Goal: Communication & Community: Share content

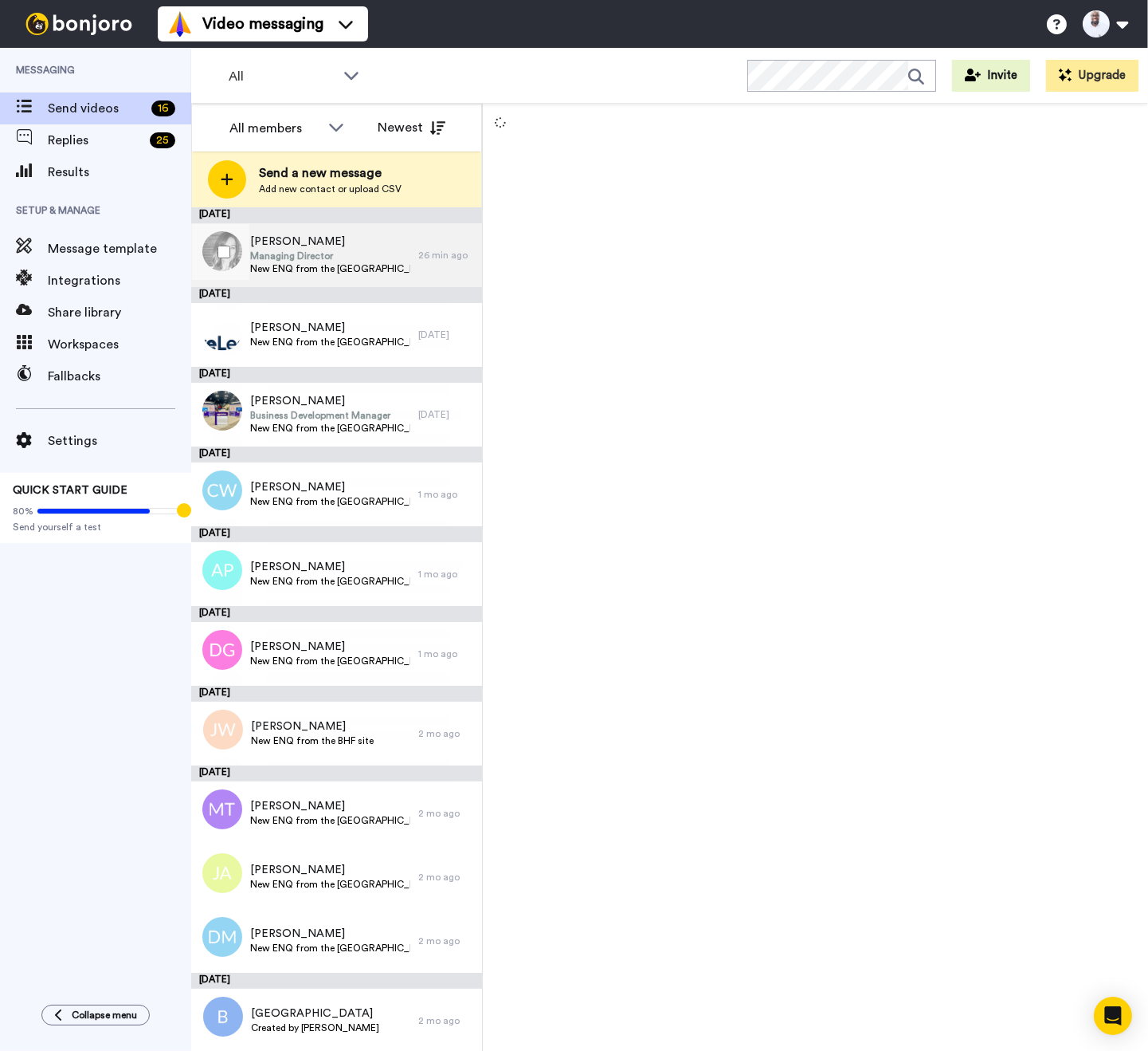
click at [290, 269] on span "New ENQ from the [GEOGRAPHIC_DATA] site" at bounding box center [329, 268] width 160 height 13
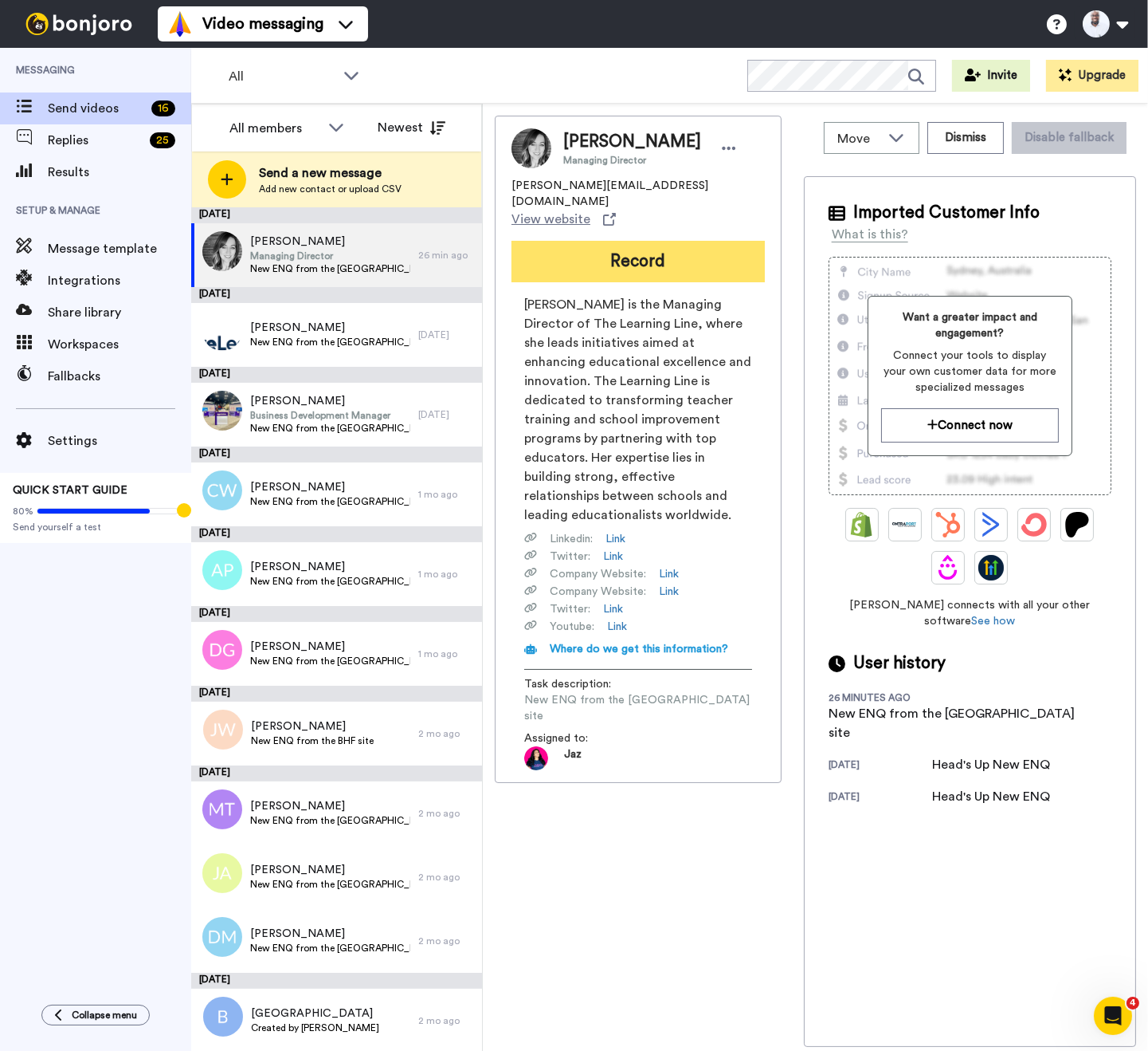
click at [622, 241] on button "Record" at bounding box center [638, 262] width 254 height 42
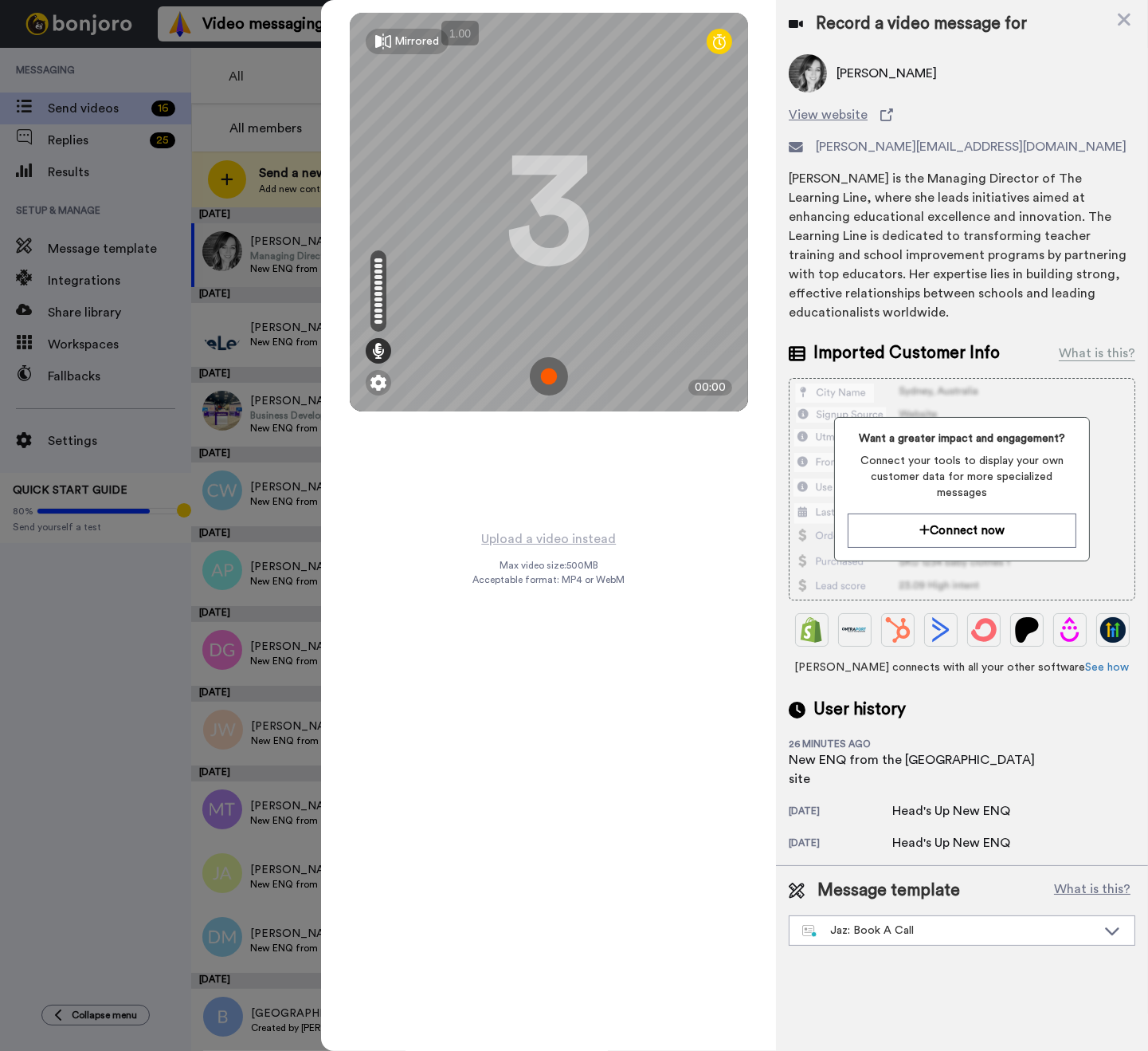
click at [552, 362] on img at bounding box center [549, 376] width 38 height 38
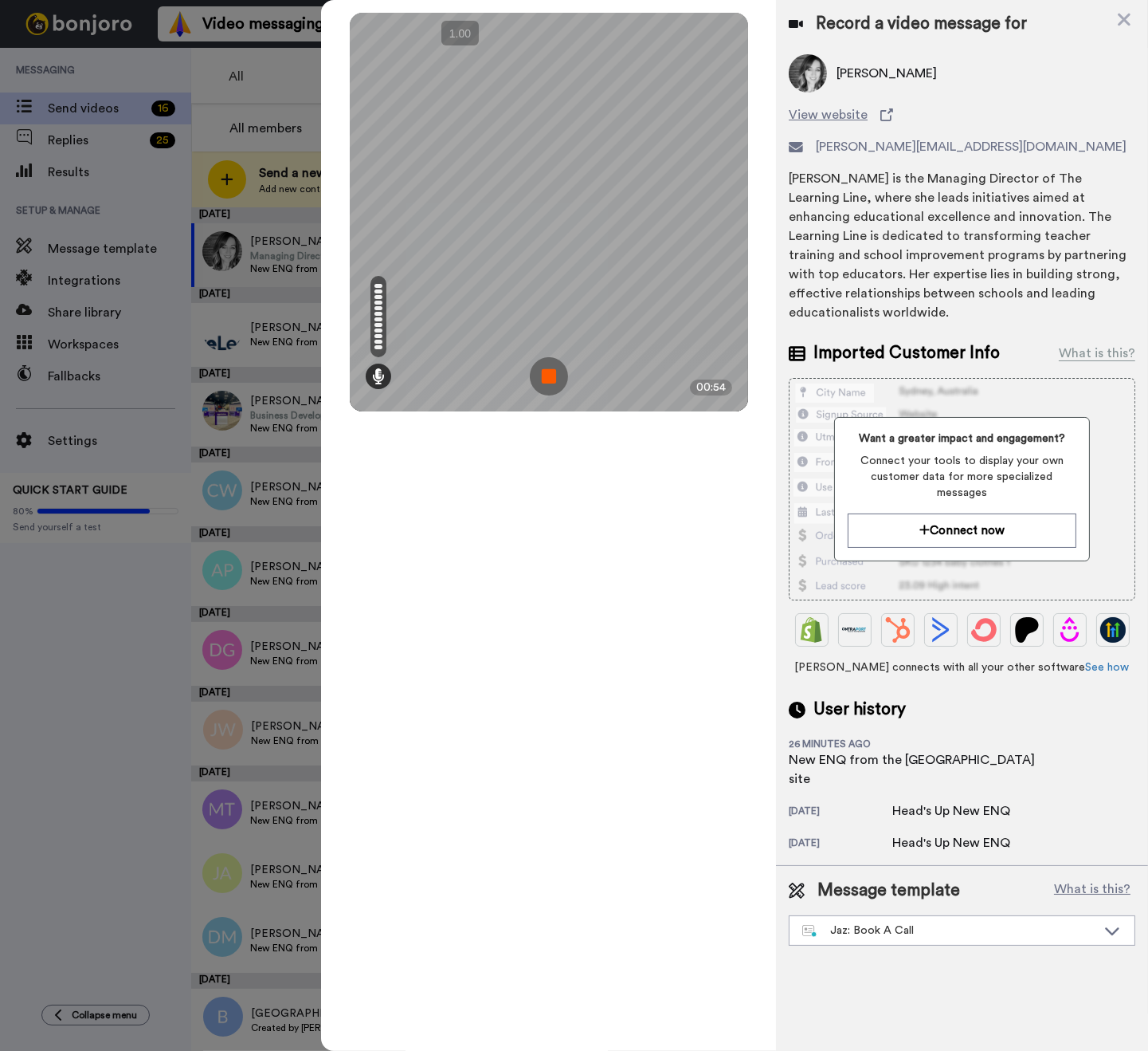
click at [546, 383] on img at bounding box center [549, 376] width 38 height 38
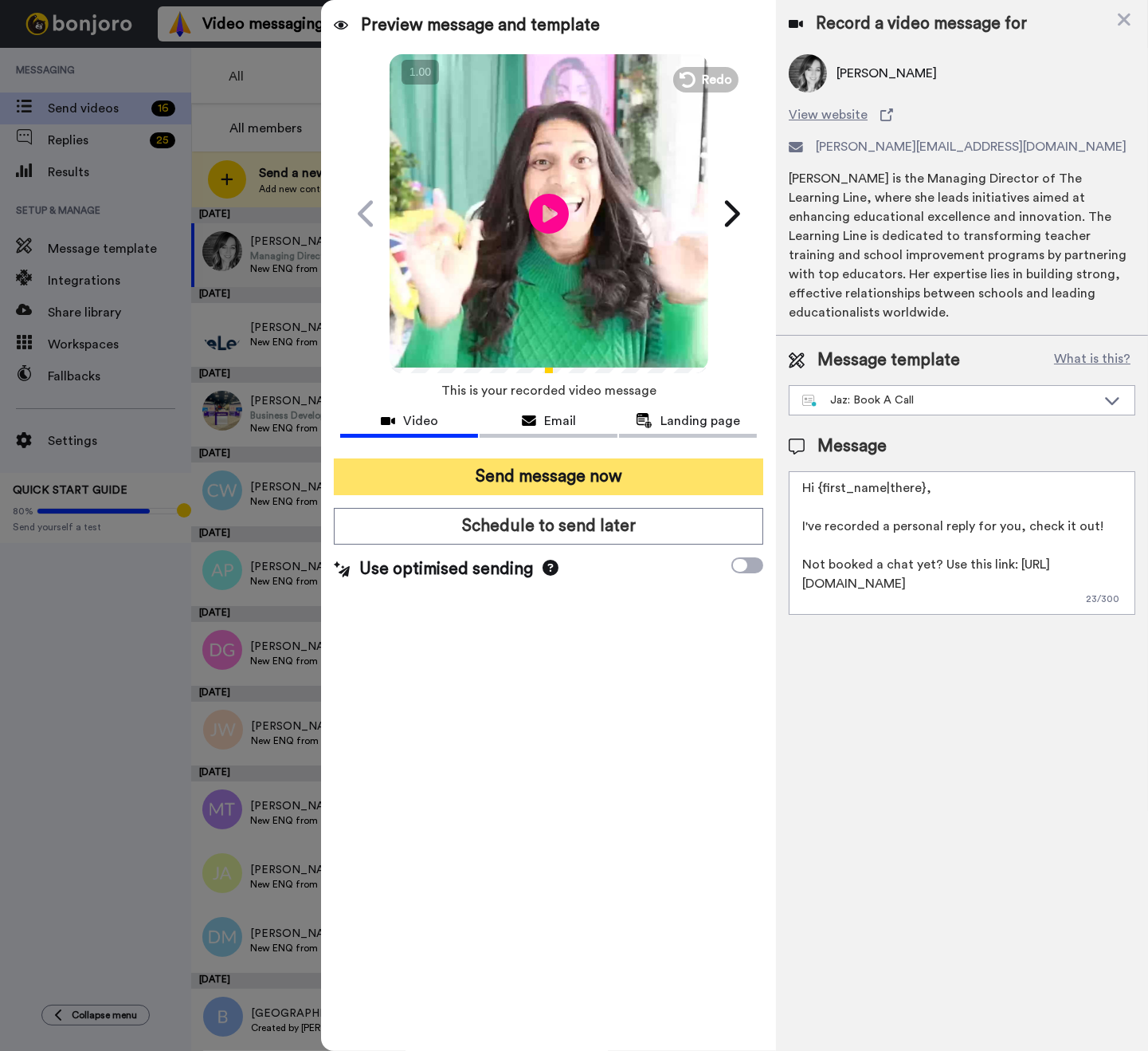
click at [566, 470] on button "Send message now" at bounding box center [549, 476] width 430 height 37
